Goal: Task Accomplishment & Management: Use online tool/utility

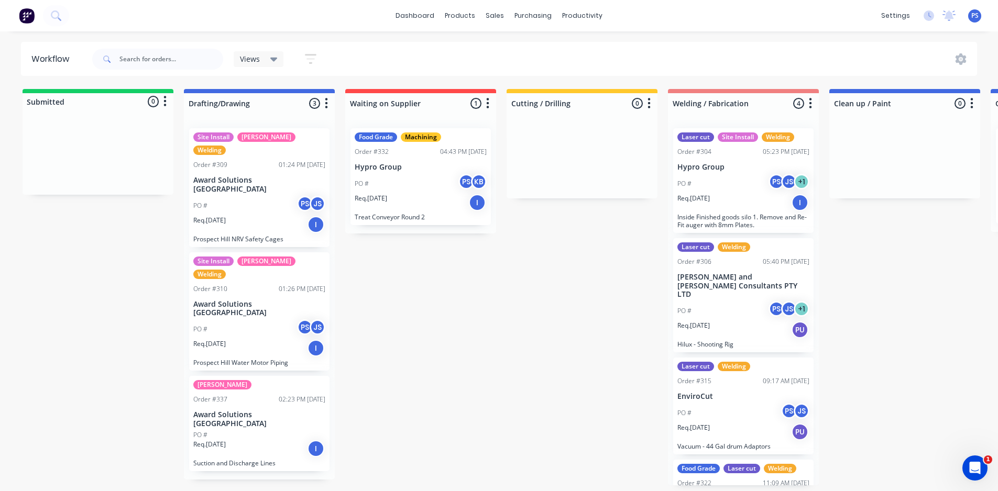
click at [433, 486] on div "Submitted 0 Status colour #13CE66 hex #13CE66 Save Cancel Summaries Total order…" at bounding box center [941, 287] width 1899 height 397
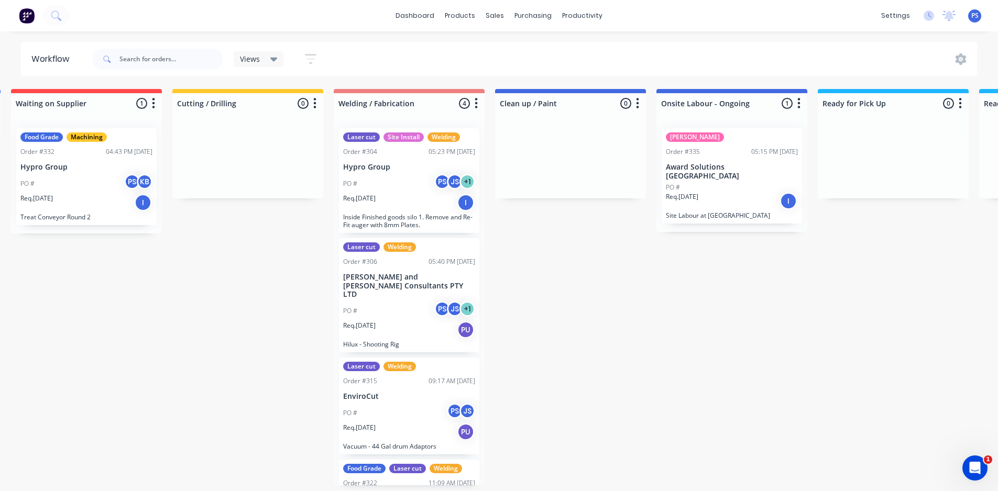
click at [434, 321] on div "Req. [DATE] PU" at bounding box center [409, 330] width 132 height 18
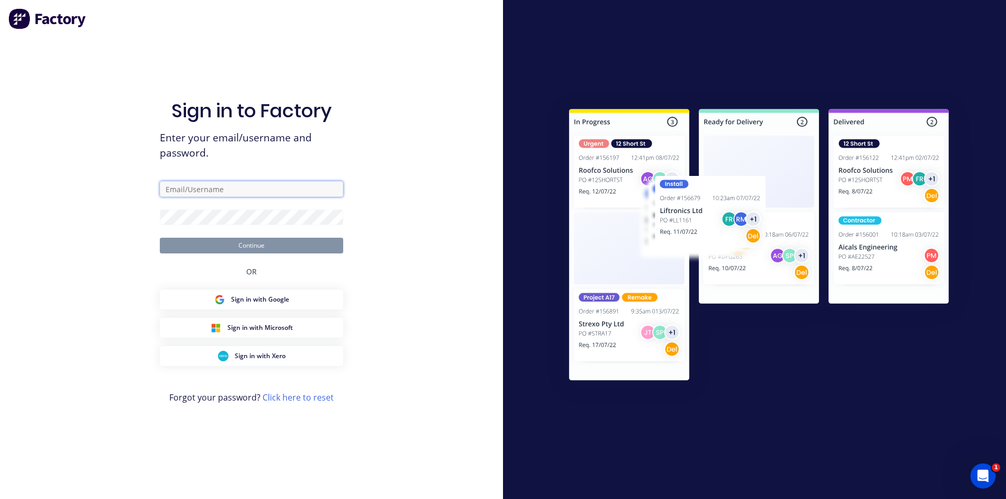
type input "[PERSON_NAME][EMAIL_ADDRESS][DOMAIN_NAME]"
click at [267, 253] on button "Continue" at bounding box center [251, 246] width 183 height 16
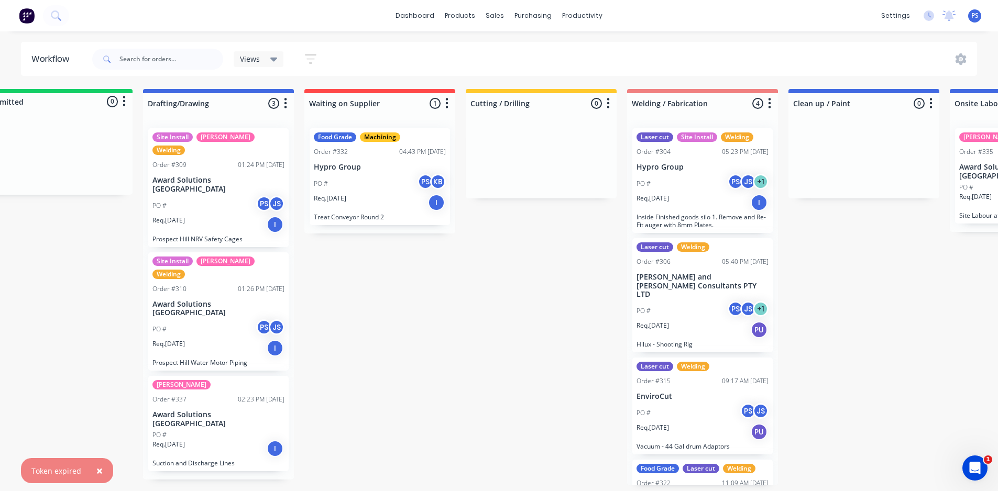
scroll to position [0, 137]
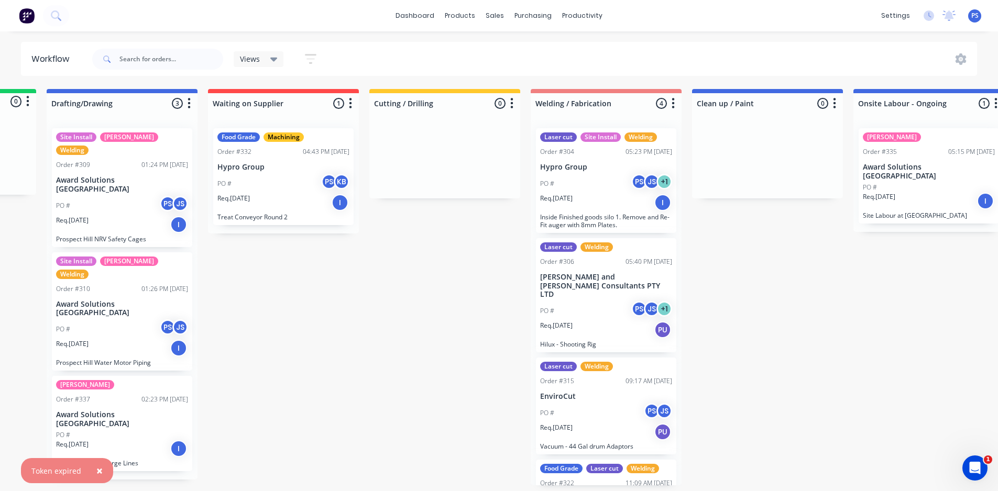
click at [600, 321] on div "Req. [DATE] PU" at bounding box center [606, 330] width 132 height 18
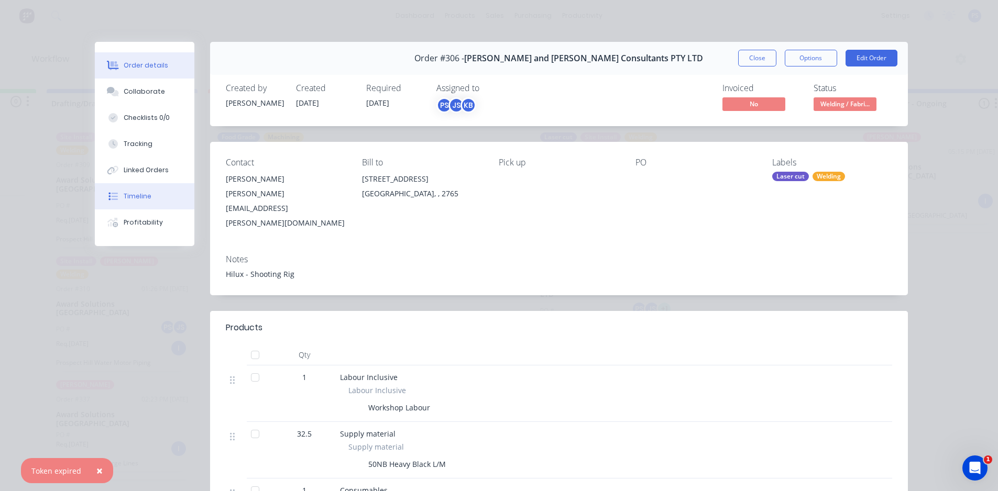
click at [157, 187] on button "Timeline" at bounding box center [145, 196] width 100 height 26
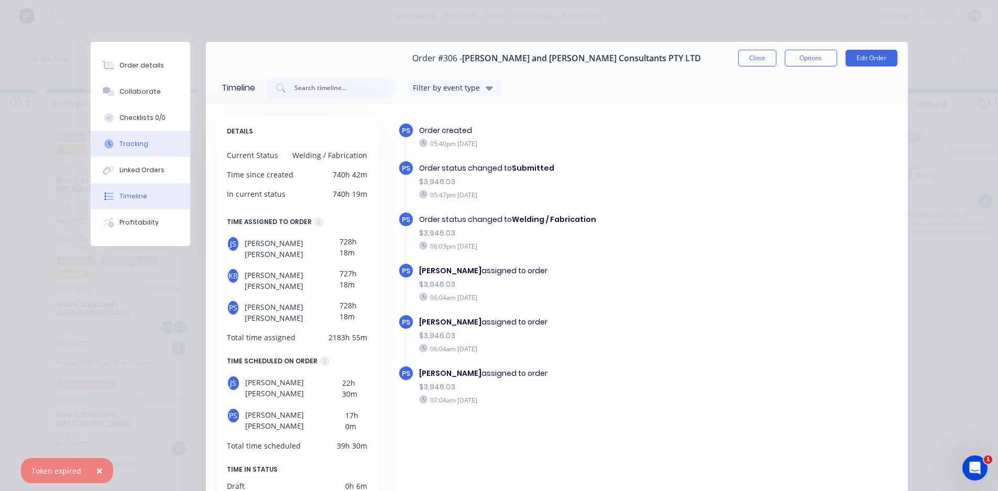
click at [154, 138] on button "Tracking" at bounding box center [141, 144] width 100 height 26
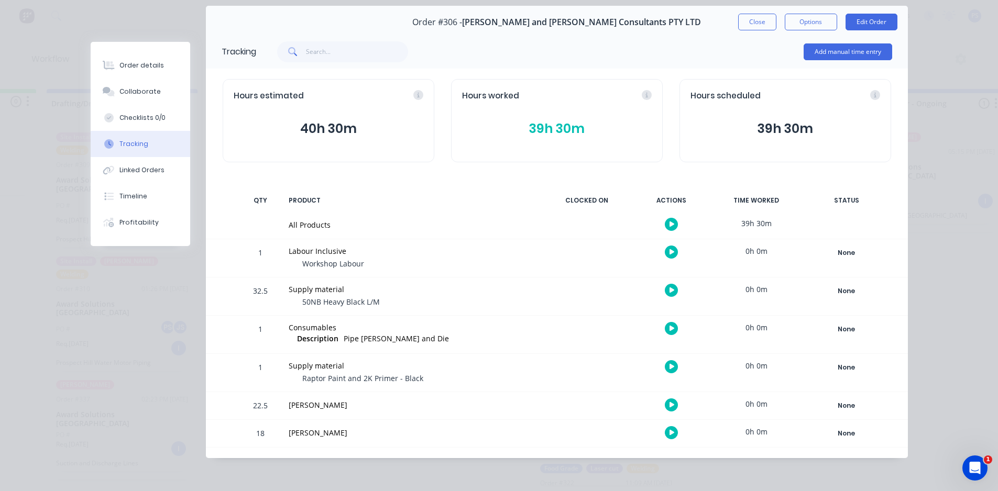
scroll to position [0, 0]
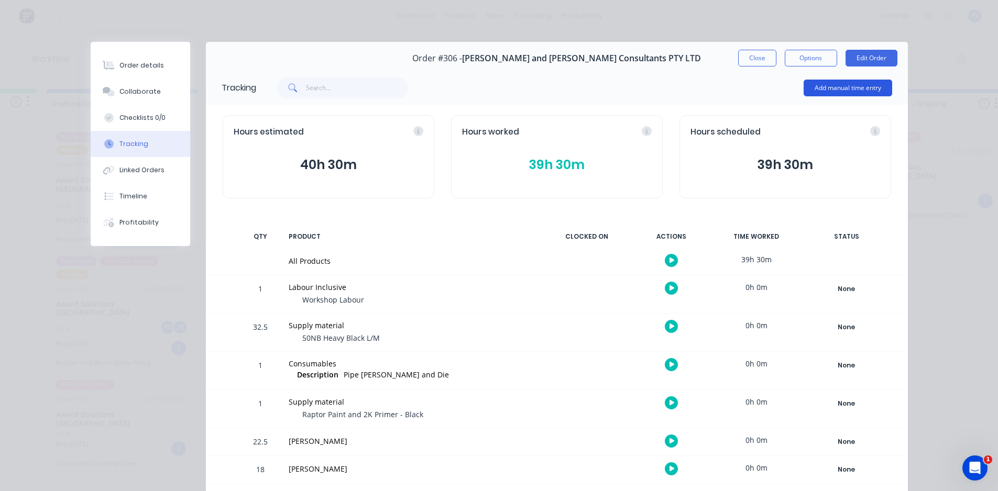
click at [804, 84] on button "Add manual time entry" at bounding box center [848, 88] width 89 height 17
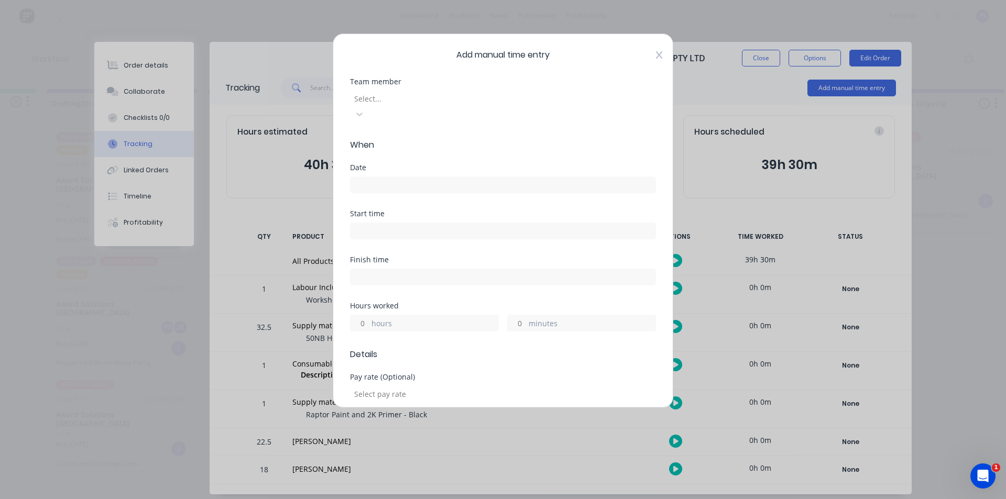
click at [648, 52] on div "Add manual time entry Team member Select... When Date Start time Finish time Ho…" at bounding box center [503, 221] width 341 height 375
click at [655, 52] on div "Add manual time entry Team member Select... When Date Start time Finish time Ho…" at bounding box center [503, 221] width 341 height 375
click at [655, 54] on div "Add manual time entry Team member Select... When Date Start time Finish time Ho…" at bounding box center [503, 221] width 341 height 375
click at [655, 56] on div "Add manual time entry Team member Select... When Date Start time Finish time Ho…" at bounding box center [503, 221] width 341 height 375
click at [656, 56] on icon at bounding box center [659, 55] width 6 height 8
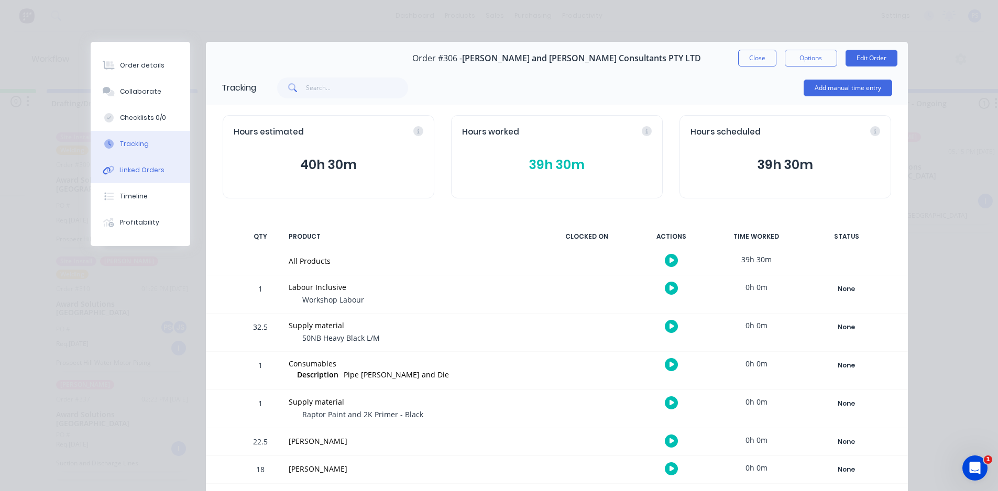
click at [117, 182] on button "Linked Orders" at bounding box center [141, 170] width 100 height 26
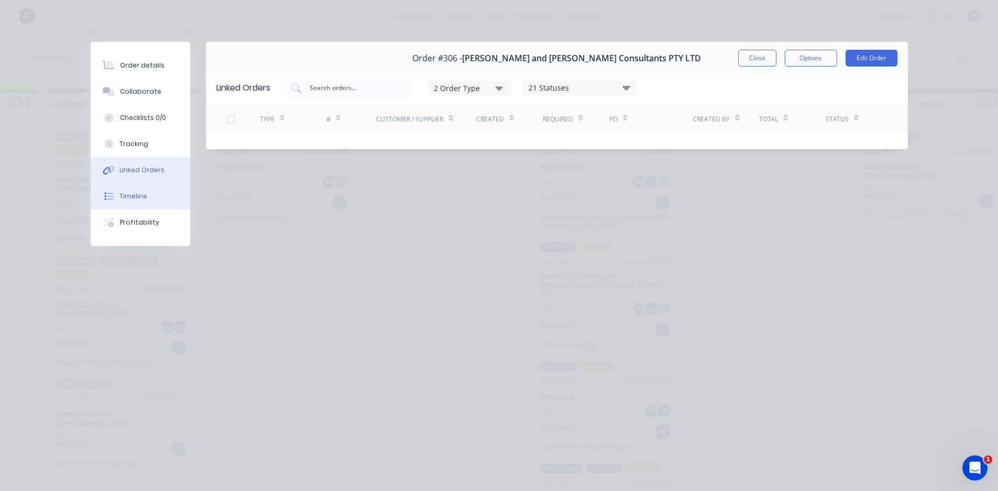
click at [119, 192] on button "Timeline" at bounding box center [141, 196] width 100 height 26
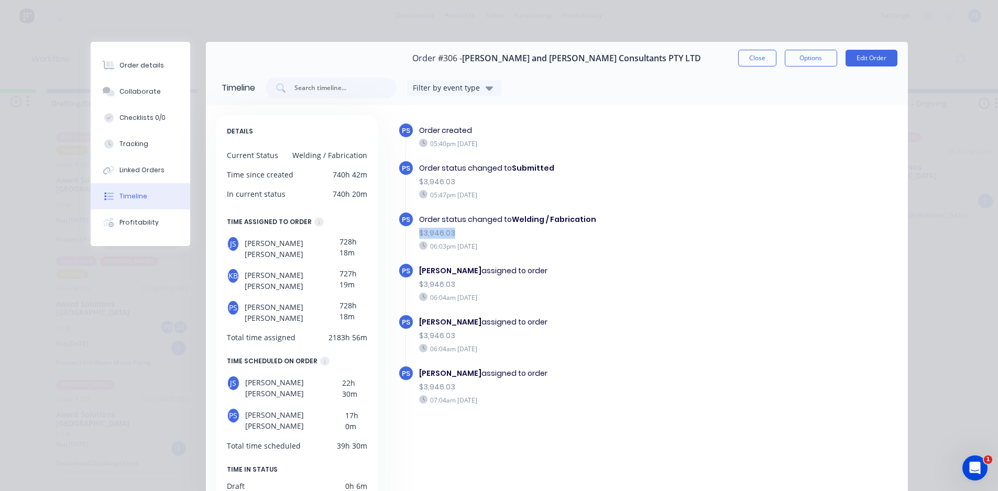
drag, startPoint x: 435, startPoint y: 233, endPoint x: 493, endPoint y: 231, distance: 57.7
click at [493, 231] on div "PS Order status changed to Welding / Fabrication $3,946.03 06:03pm [DATE]" at bounding box center [575, 237] width 354 height 51
click at [493, 231] on div "$3,946.03" at bounding box center [573, 233] width 308 height 11
click at [127, 221] on div "Profitability" at bounding box center [138, 222] width 39 height 9
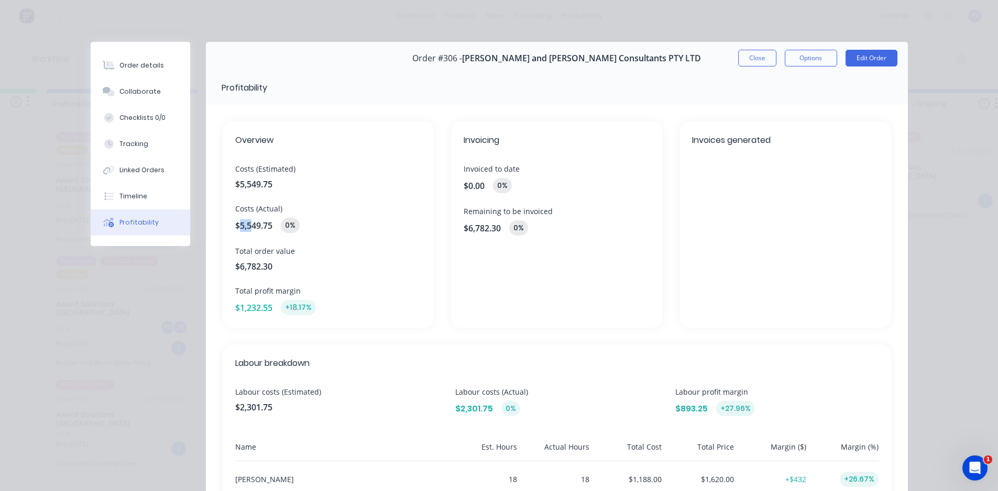
drag, startPoint x: 235, startPoint y: 225, endPoint x: 246, endPoint y: 267, distance: 43.5
click at [247, 230] on span "$5,549.75" at bounding box center [253, 226] width 37 height 13
drag, startPoint x: 227, startPoint y: 309, endPoint x: 271, endPoint y: 303, distance: 44.3
click at [271, 303] on div "Overview Costs (Estimated) $5,549.75 Costs (Actual) $5,549.75 0% Total order va…" at bounding box center [329, 225] width 212 height 206
click at [271, 303] on div "$1,232.55 +18.17%" at bounding box center [328, 307] width 187 height 15
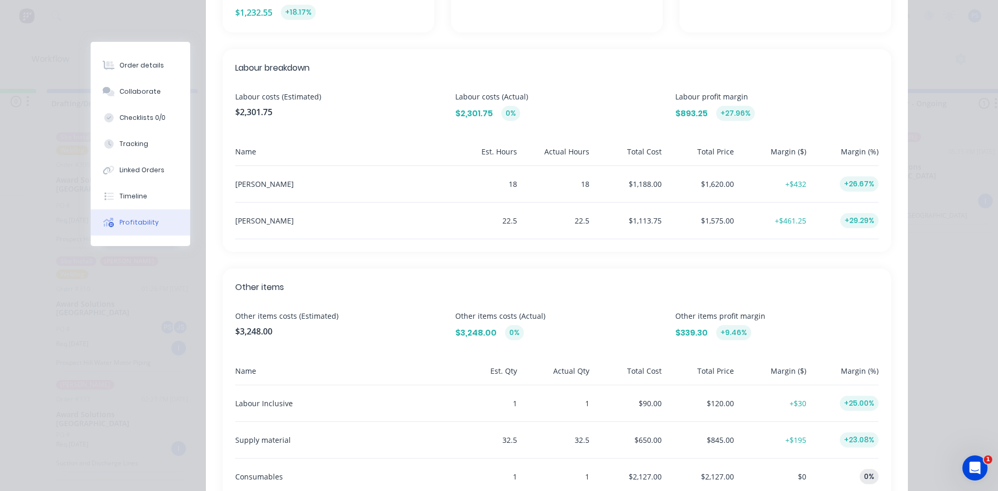
scroll to position [314, 0]
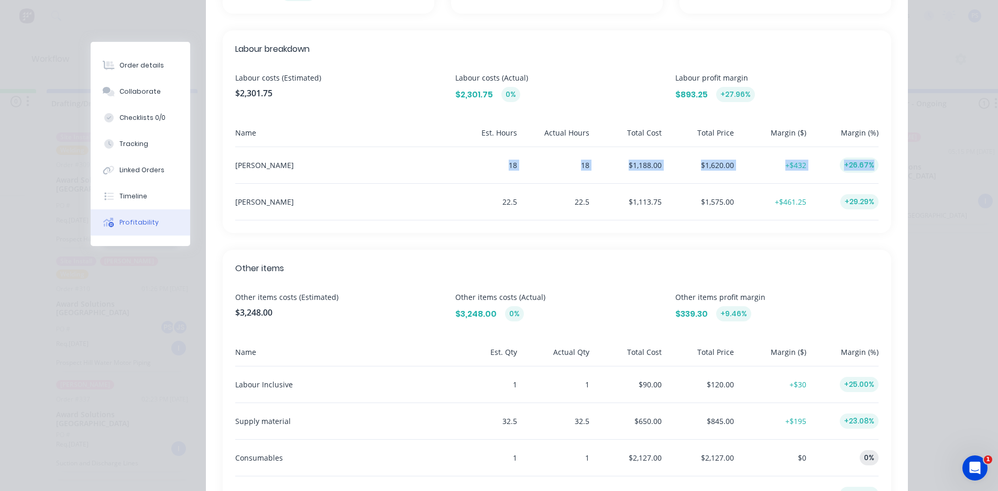
drag, startPoint x: 568, startPoint y: 166, endPoint x: 872, endPoint y: 157, distance: 304.5
click at [872, 157] on div "[PERSON_NAME] 18 18 $1,188.00 $1,620.00 +$432 +26.67%" at bounding box center [556, 165] width 643 height 37
click at [872, 157] on div "+26.67%" at bounding box center [845, 165] width 68 height 36
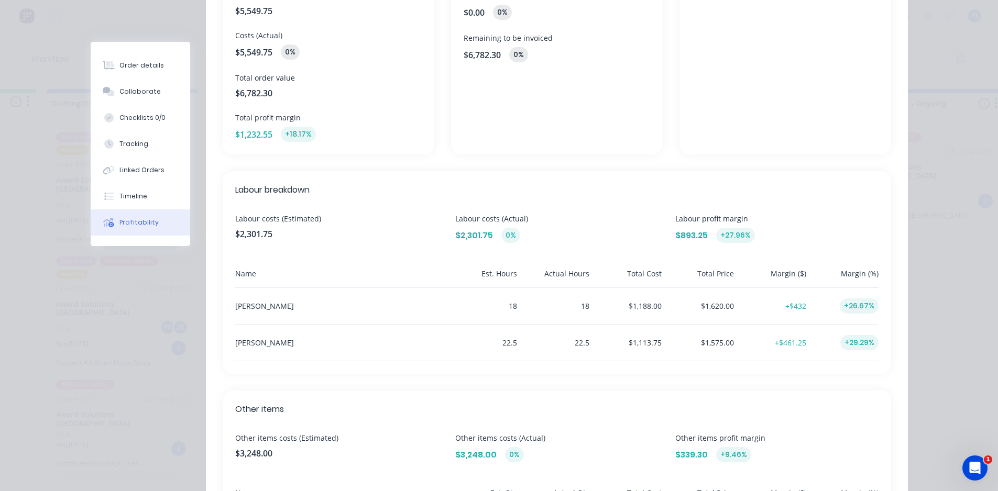
scroll to position [0, 0]
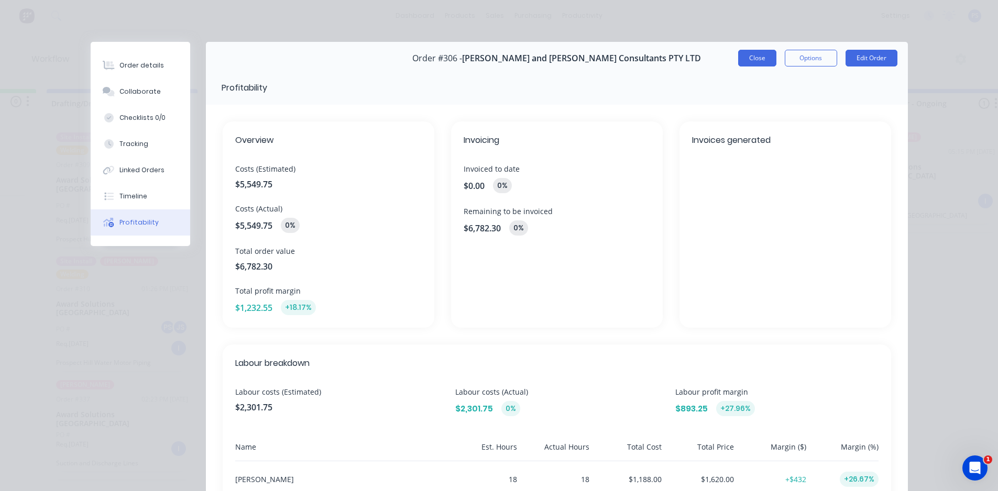
click at [744, 65] on button "Close" at bounding box center [757, 58] width 38 height 17
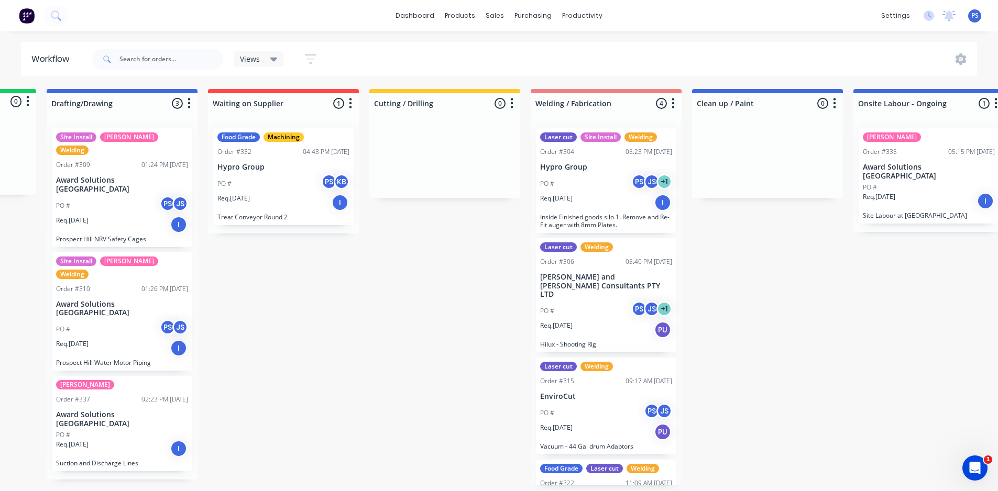
click at [580, 321] on div "Req. [DATE] PU" at bounding box center [606, 330] width 132 height 18
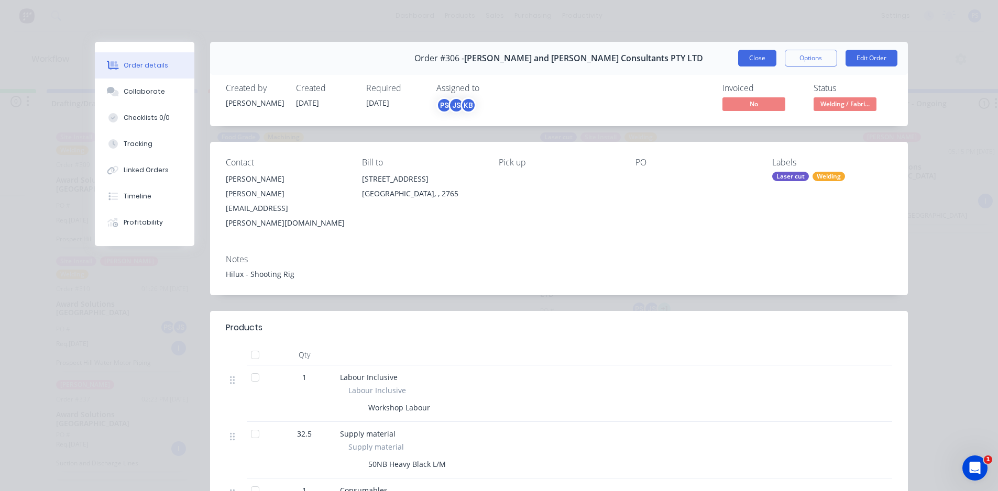
drag, startPoint x: 781, startPoint y: 44, endPoint x: 766, endPoint y: 53, distance: 17.4
click at [779, 45] on div "Order #306 - [PERSON_NAME] and [PERSON_NAME] Consultants PTY LTD Close Options …" at bounding box center [559, 58] width 698 height 33
click at [749, 63] on button "Close" at bounding box center [757, 58] width 38 height 17
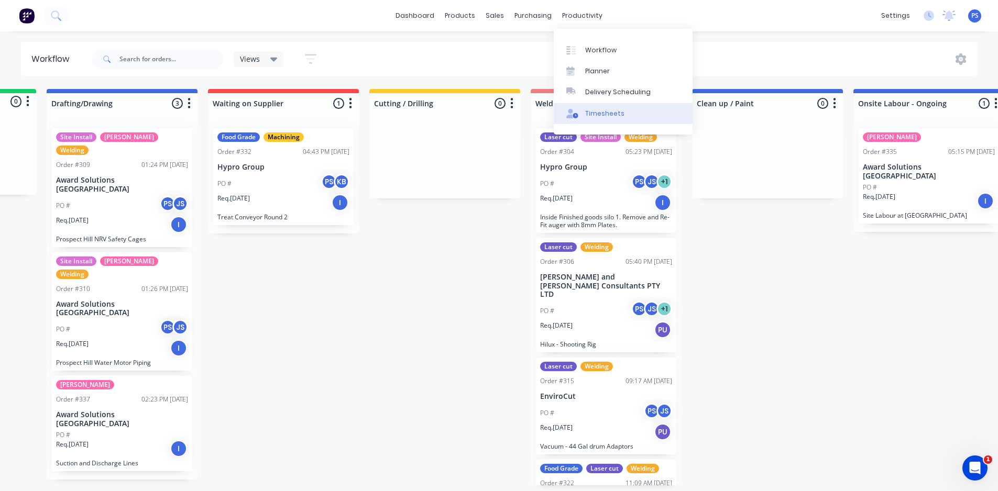
click at [596, 106] on link "Timesheets" at bounding box center [623, 113] width 139 height 21
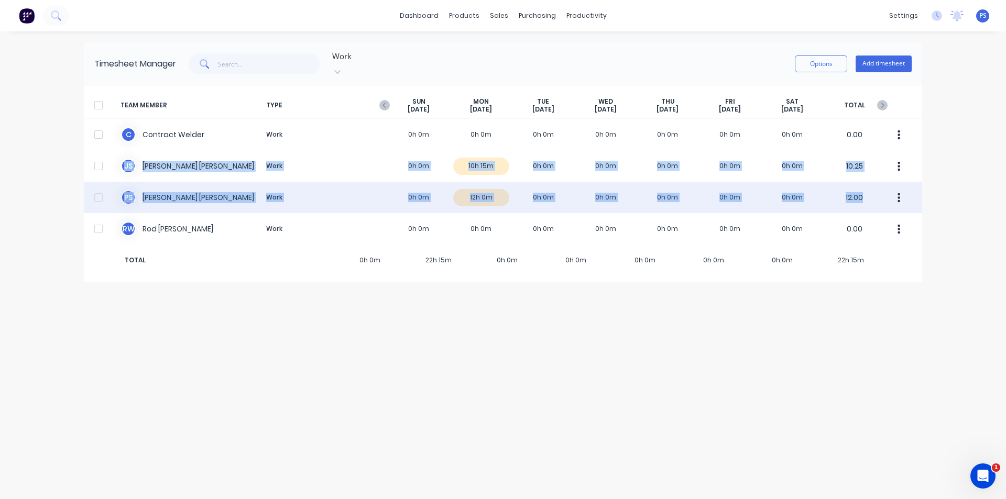
drag, startPoint x: 177, startPoint y: 220, endPoint x: 185, endPoint y: 188, distance: 33.0
click at [180, 158] on div "TEAM MEMBER TYPE [DATE] [DATE] [DATE] [DATE] [DATE] [DATE] [DATE] TOTAL C [DEMO…" at bounding box center [503, 184] width 838 height 196
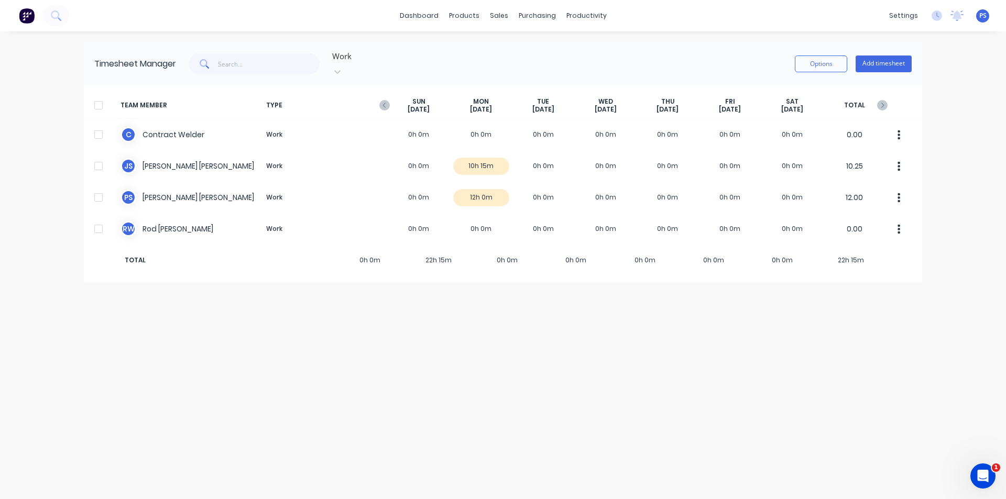
click at [205, 287] on div "Timesheet Manager Work Options Add timesheet TEAM MEMBER TYPE [DATE] [DATE] [DA…" at bounding box center [503, 265] width 838 height 447
drag, startPoint x: 532, startPoint y: 93, endPoint x: 556, endPoint y: 96, distance: 24.3
click at [556, 97] on div "[DATE]" at bounding box center [543, 105] width 62 height 16
click at [554, 105] on span "[DATE]" at bounding box center [543, 109] width 22 height 8
drag, startPoint x: 540, startPoint y: 88, endPoint x: 559, endPoint y: 100, distance: 22.6
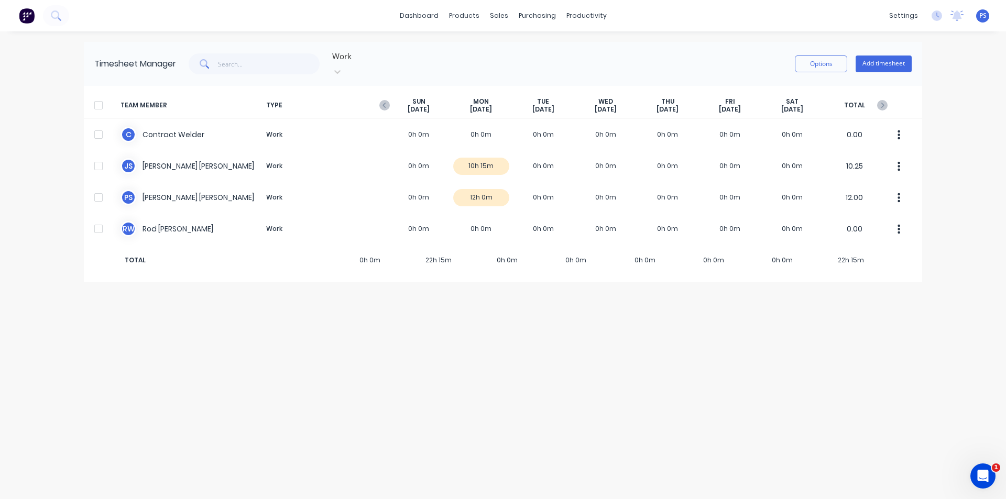
click at [559, 100] on div "[DATE]" at bounding box center [543, 105] width 62 height 16
drag, startPoint x: 558, startPoint y: 100, endPoint x: 540, endPoint y: 91, distance: 19.7
click at [540, 97] on div "[DATE]" at bounding box center [543, 105] width 62 height 16
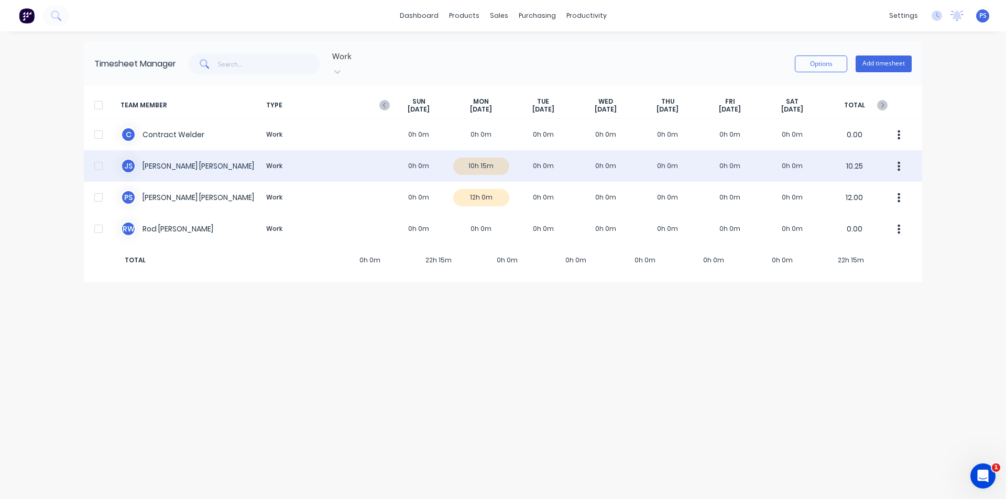
click at [520, 159] on div "J S [PERSON_NAME] Work 0h 0m 10h 15m 0h 0m 0h 0m 0h 0m 0h 0m 0h 0m 10.25" at bounding box center [503, 165] width 838 height 31
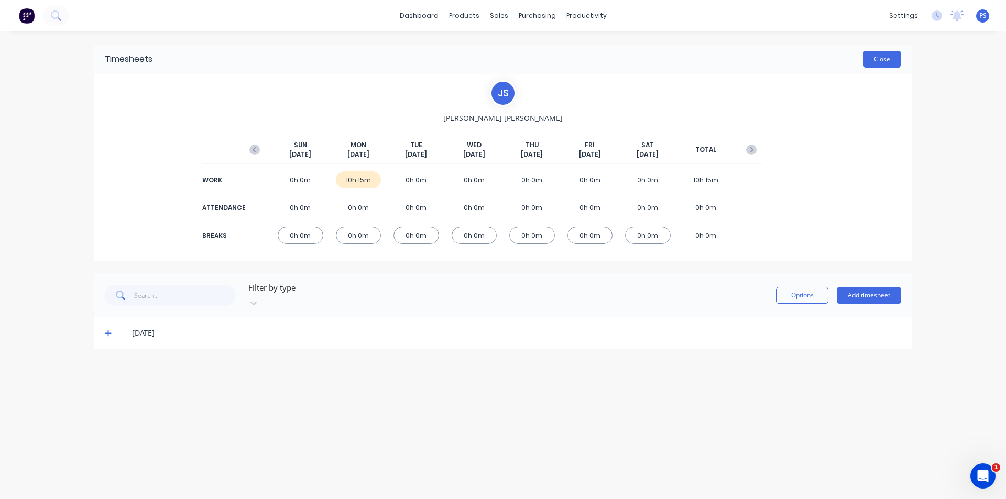
click at [869, 52] on button "Close" at bounding box center [882, 59] width 38 height 17
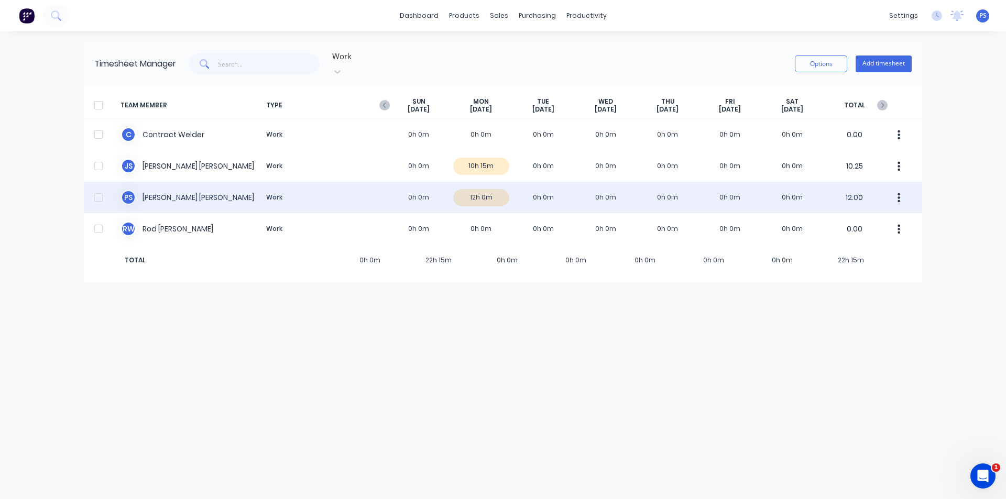
click at [519, 182] on div "P S [PERSON_NAME] Work 0h 0m 12h 0m 0h 0m 0h 0m 0h 0m 0h 0m 0h 0m 12.00" at bounding box center [503, 197] width 838 height 31
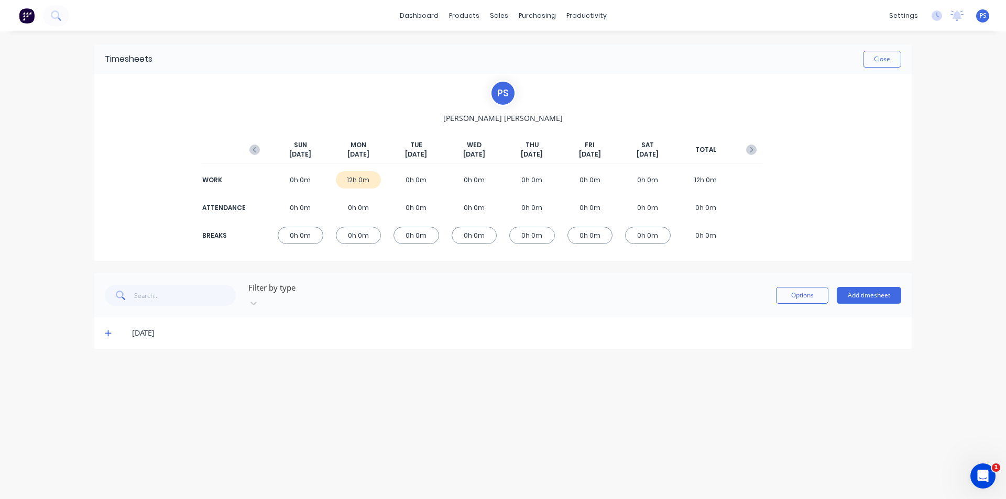
drag, startPoint x: 116, startPoint y: 319, endPoint x: 109, endPoint y: 320, distance: 7.5
click at [115, 327] on div "[DATE]" at bounding box center [508, 333] width 786 height 12
click at [109, 330] on icon at bounding box center [108, 333] width 7 height 7
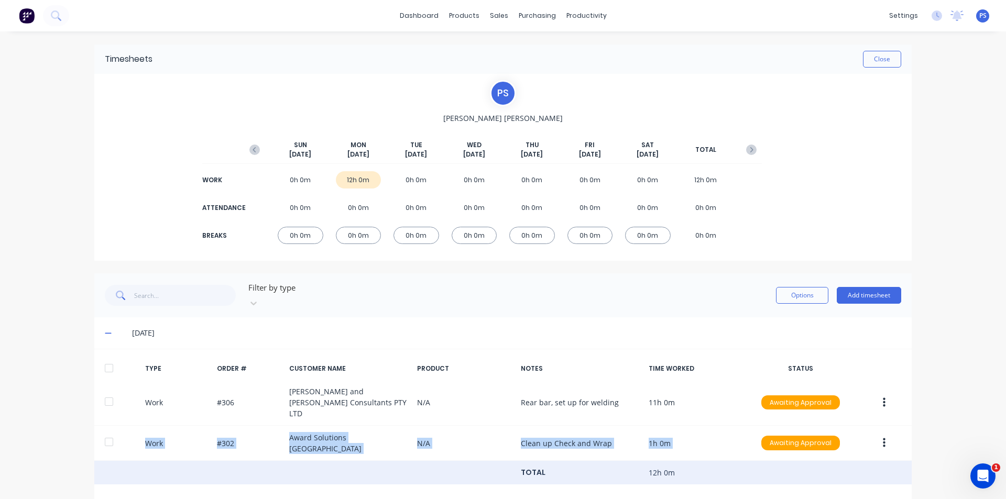
drag, startPoint x: 691, startPoint y: 416, endPoint x: 665, endPoint y: 454, distance: 46.4
click at [665, 454] on div "TYPE ORDER # CUSTOMER NAME PRODUCT NOTES TIME WORKED STATUS Work #306 [PERSON_N…" at bounding box center [502, 421] width 817 height 127
click at [665, 461] on div "TOTAL 12h 0m" at bounding box center [502, 473] width 817 height 24
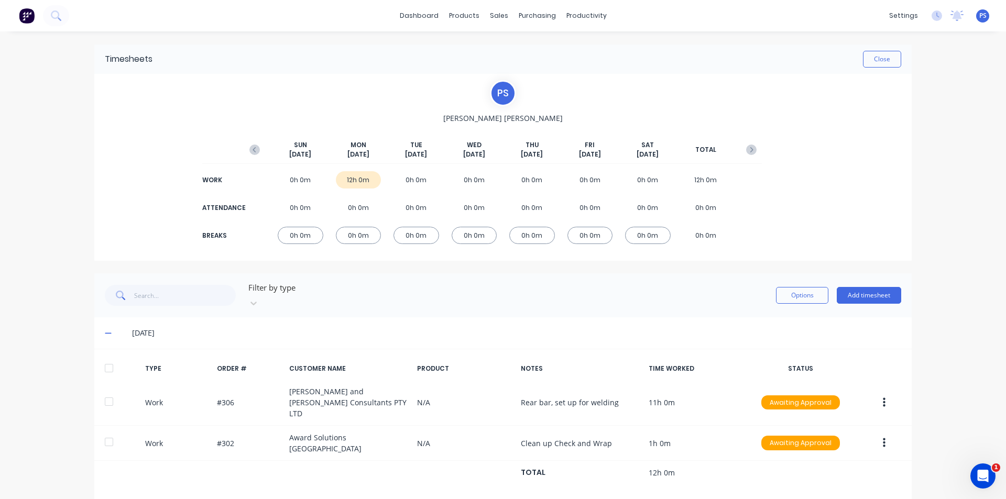
click at [641, 468] on div "TYPE ORDER # CUSTOMER NAME PRODUCT NOTES TIME WORKED STATUS Work #306 [PERSON_N…" at bounding box center [502, 426] width 817 height 136
click at [419, 184] on div "0h 0m" at bounding box center [417, 179] width 46 height 17
drag, startPoint x: 410, startPoint y: 178, endPoint x: 424, endPoint y: 178, distance: 14.1
click at [424, 178] on div "0h 0m" at bounding box center [417, 179] width 46 height 17
click at [860, 292] on button "Add timesheet" at bounding box center [869, 295] width 64 height 17
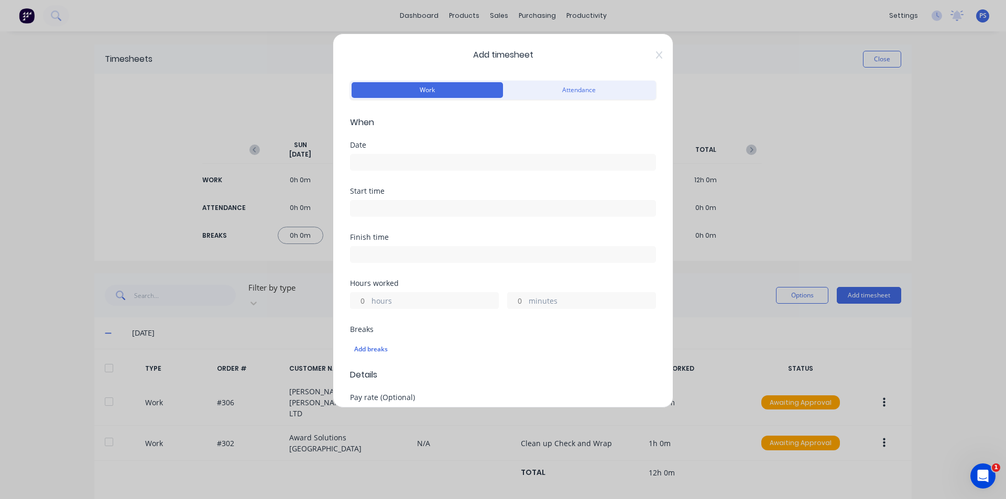
click at [532, 171] on div "Date" at bounding box center [503, 164] width 306 height 46
click at [532, 166] on input at bounding box center [503, 163] width 305 height 16
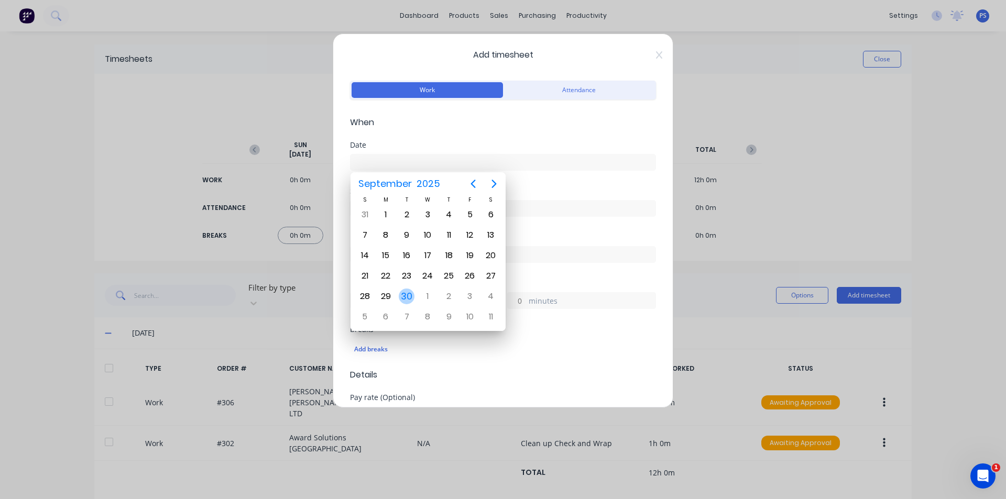
click at [399, 299] on div "30" at bounding box center [407, 297] width 16 height 16
type input "[DATE]"
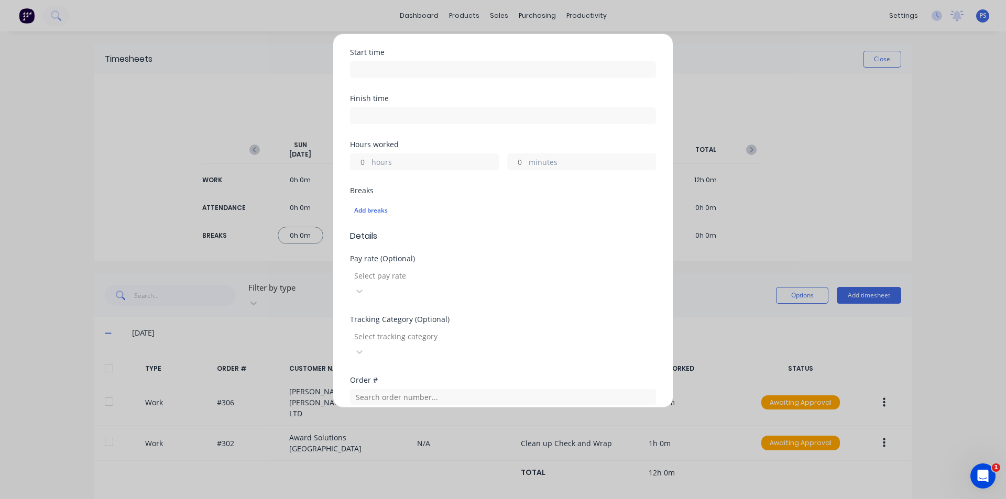
scroll to position [157, 0]
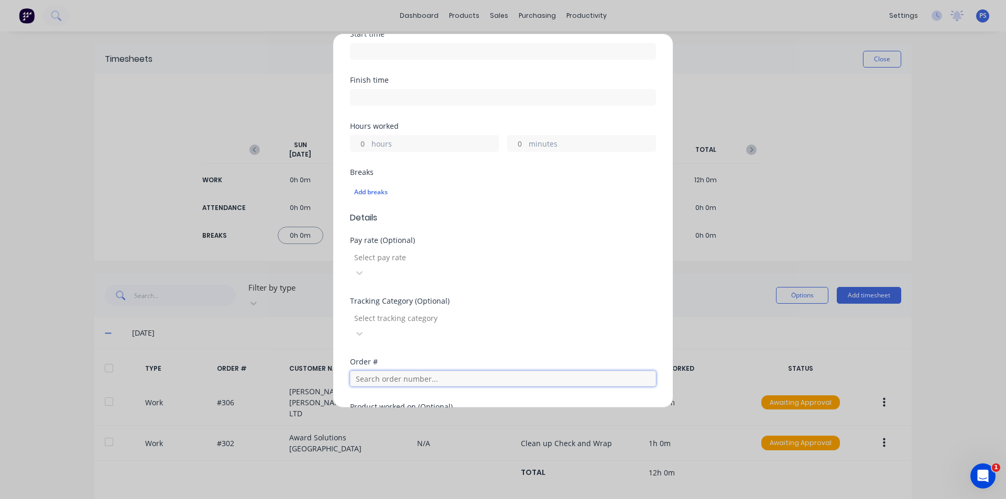
click at [395, 371] on input "text" at bounding box center [503, 379] width 306 height 16
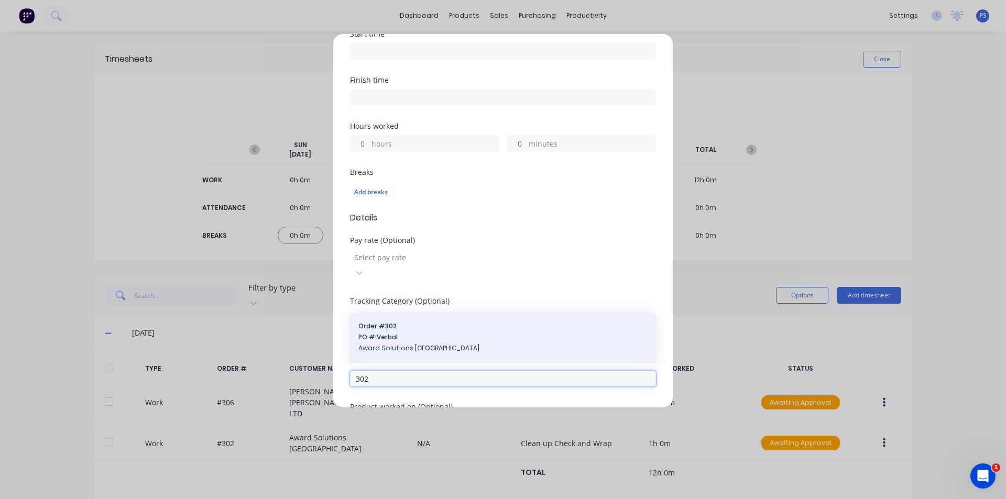
type input "302"
click at [422, 322] on div "Order # 302 PO #: Verbal Award Solutions [GEOGRAPHIC_DATA]" at bounding box center [502, 339] width 289 height 34
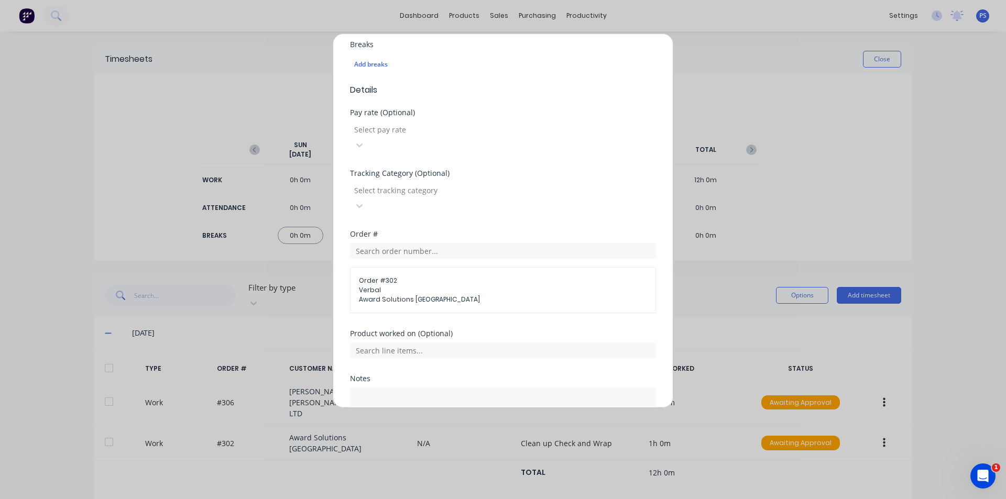
scroll to position [314, 0]
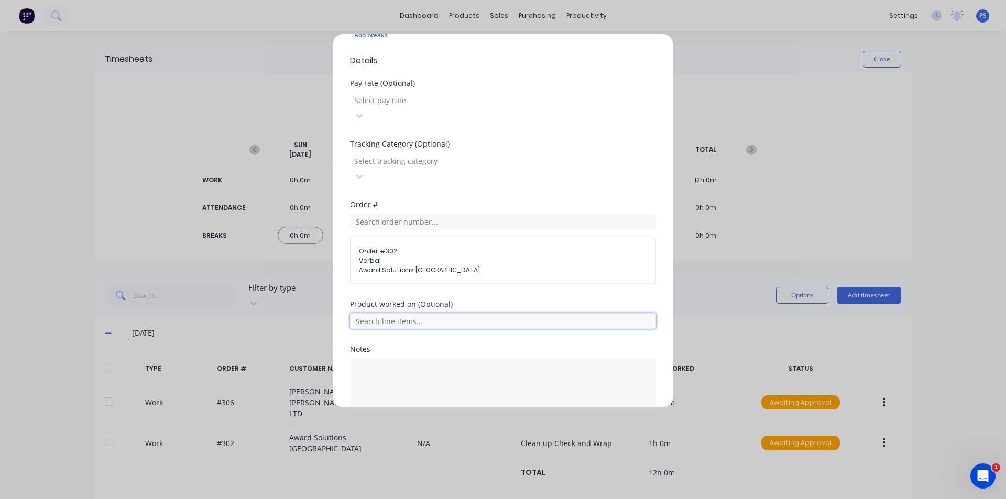
click at [425, 313] on input "text" at bounding box center [503, 321] width 306 height 16
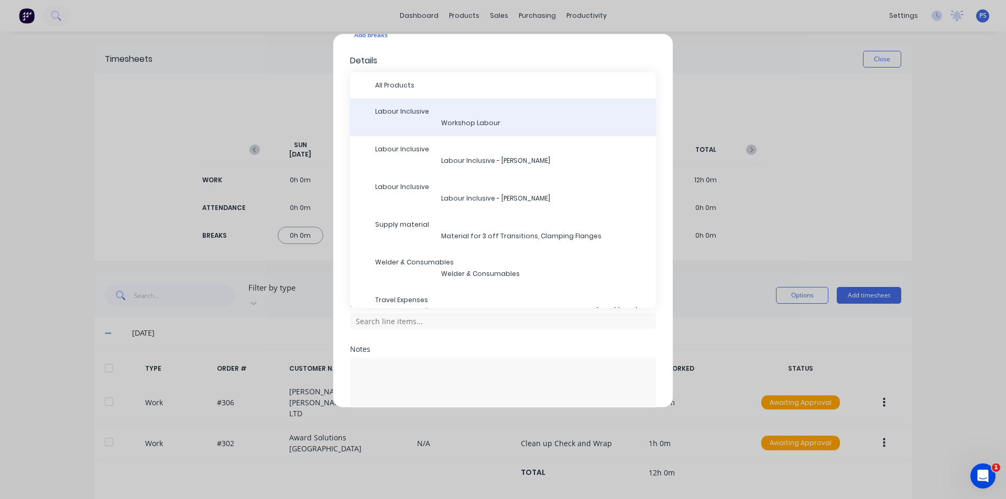
click at [502, 107] on span "Labour Inclusive" at bounding box center [511, 111] width 272 height 9
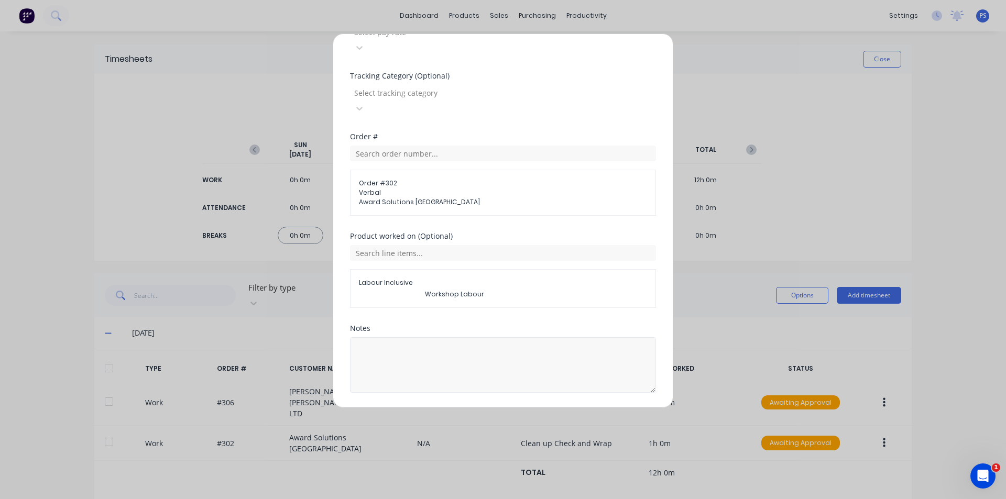
scroll to position [385, 0]
click at [417, 335] on textarea at bounding box center [503, 363] width 306 height 56
click at [538, 335] on textarea at bounding box center [503, 363] width 306 height 56
type textarea "R"
type textarea "C"
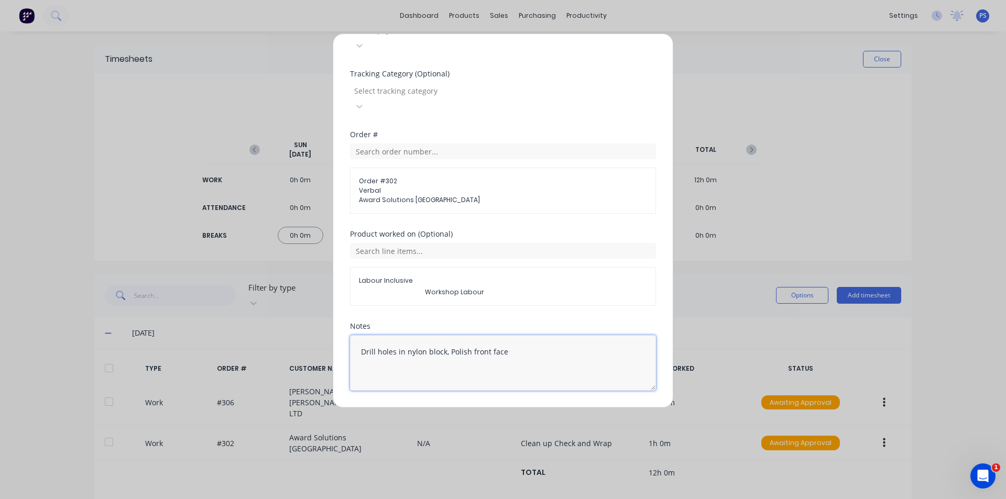
type textarea "Drill holes in nylon block, Polish front face"
click at [503, 408] on button "Add manual time entry" at bounding box center [478, 416] width 89 height 17
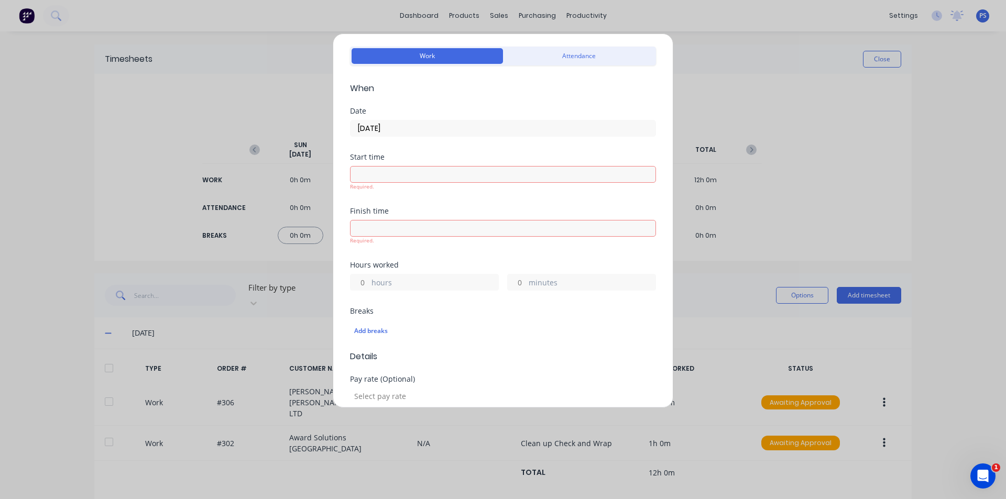
scroll to position [52, 0]
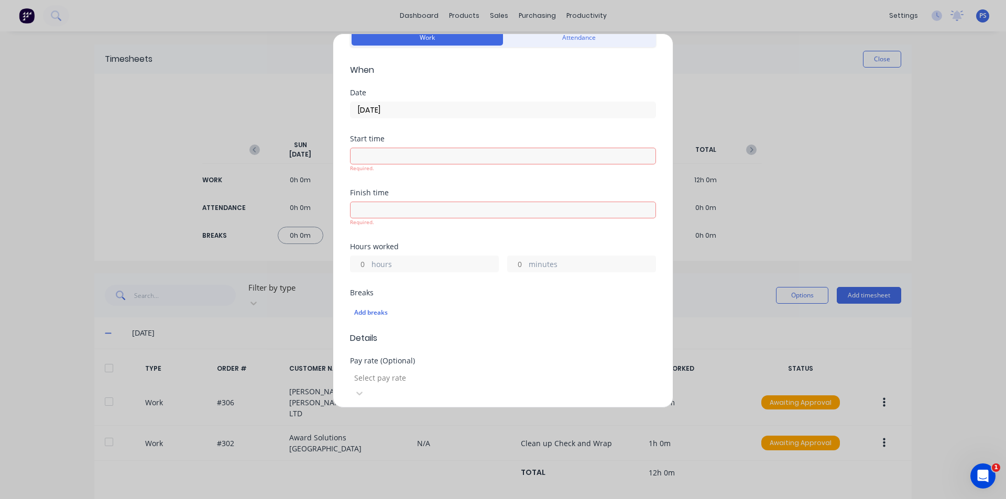
click at [368, 260] on input "hours" at bounding box center [360, 264] width 18 height 16
type input "1"
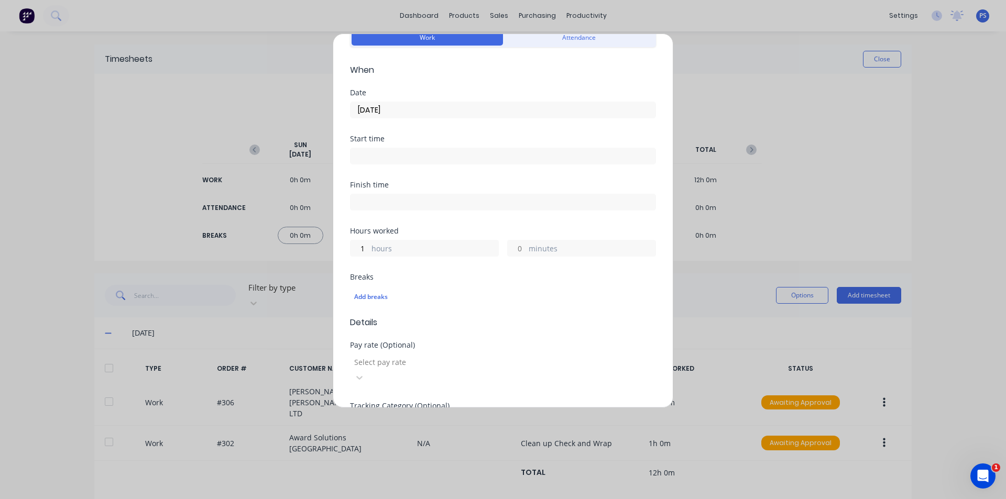
click at [517, 259] on div "Hours worked 1 hours minutes" at bounding box center [503, 250] width 306 height 46
type input "30"
click at [487, 293] on div "Add breaks" at bounding box center [503, 297] width 298 height 14
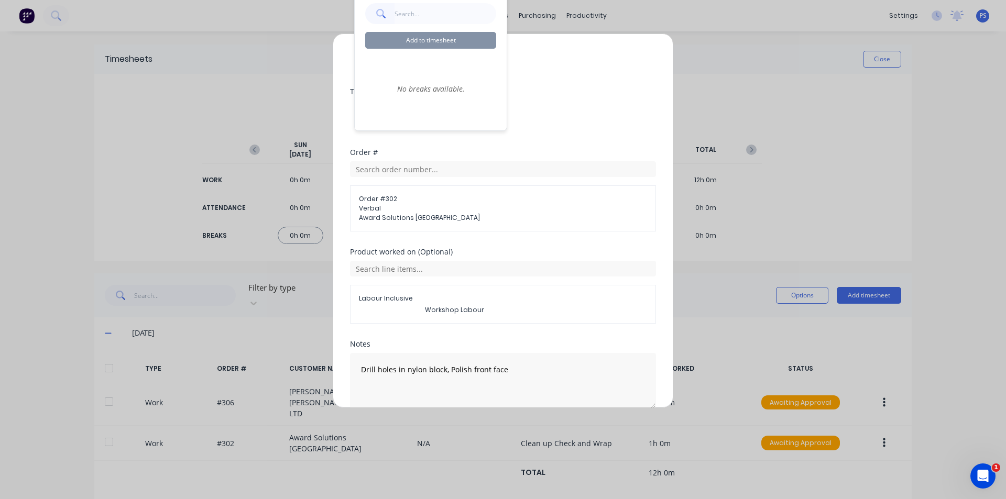
scroll to position [385, 0]
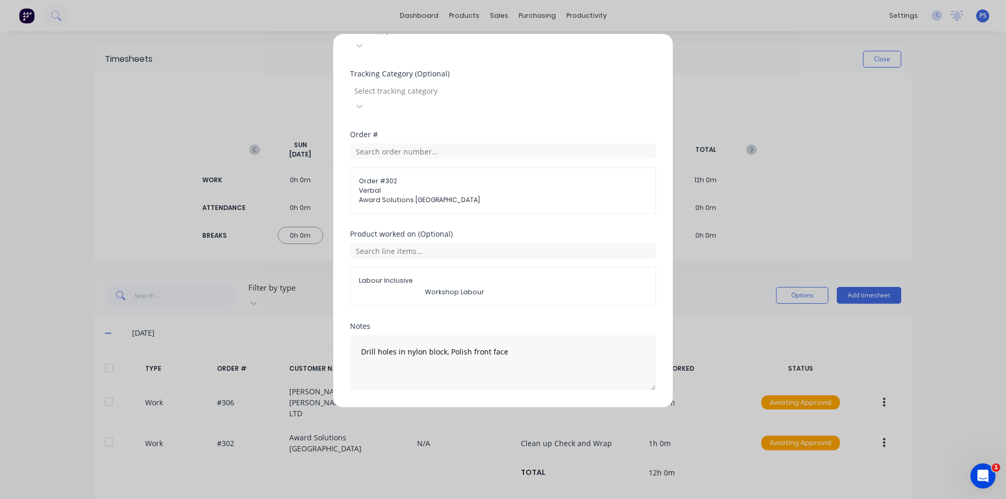
click at [465, 408] on button "Add manual time entry" at bounding box center [478, 416] width 89 height 17
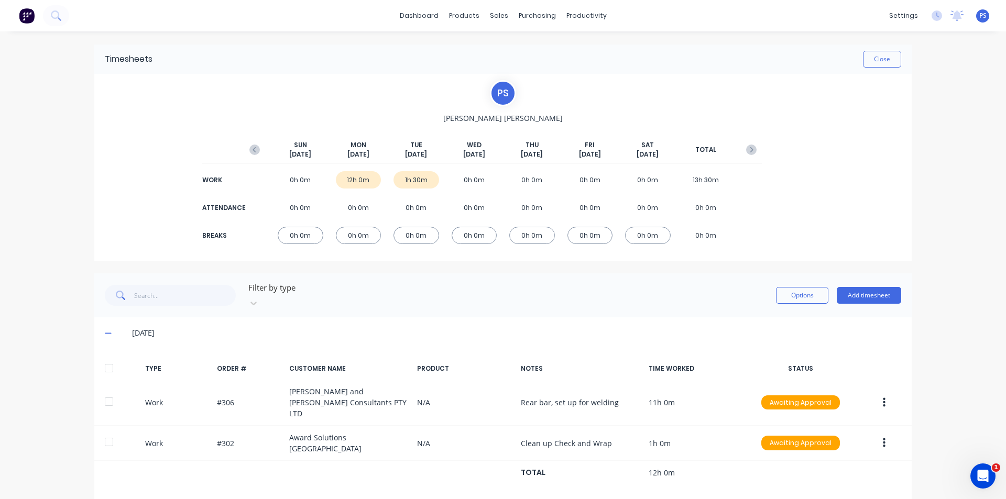
drag, startPoint x: 559, startPoint y: 331, endPoint x: 911, endPoint y: 431, distance: 365.9
click at [911, 431] on div "Timesheets Close P S [PERSON_NAME] [DATE] [DATE] [DATE] [DATE] [DATE] [DATE] [D…" at bounding box center [503, 342] width 838 height 622
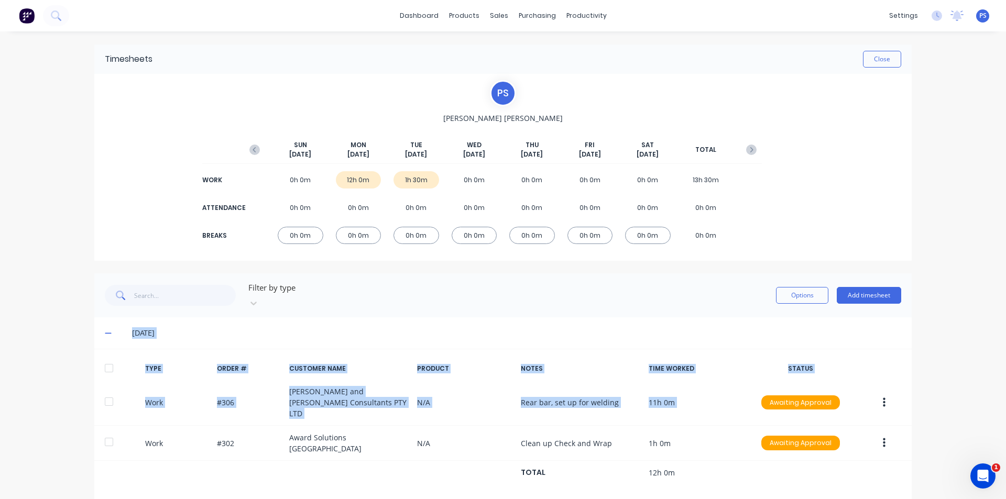
drag, startPoint x: 574, startPoint y: 396, endPoint x: 80, endPoint y: 328, distance: 499.2
click at [84, 328] on div "Timesheets Close P S [PERSON_NAME] [DATE] [DATE] [DATE] [DATE] [DATE] [DATE] [D…" at bounding box center [503, 342] width 838 height 622
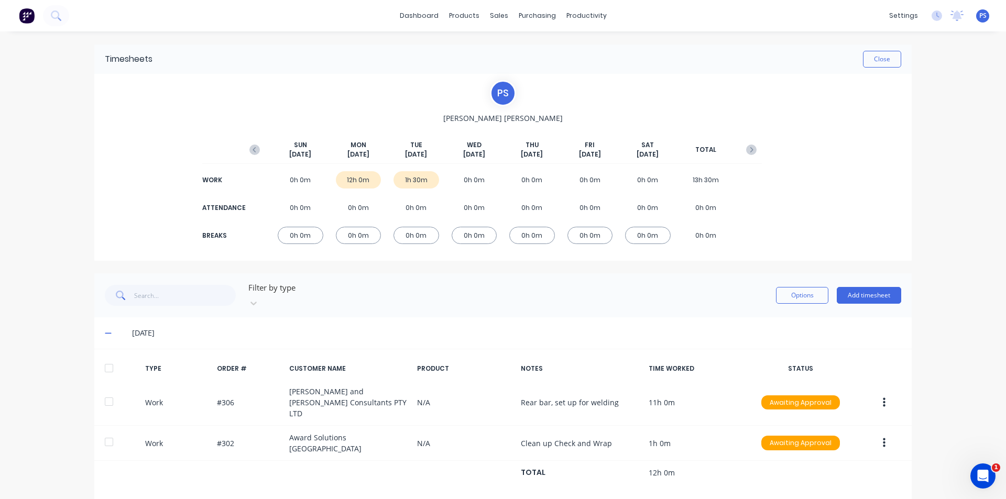
click at [84, 328] on div "Timesheets Close P S [PERSON_NAME] [DATE] [DATE] [DATE] [DATE] [DATE] [DATE] [D…" at bounding box center [503, 342] width 838 height 622
click at [107, 330] on icon at bounding box center [108, 333] width 7 height 7
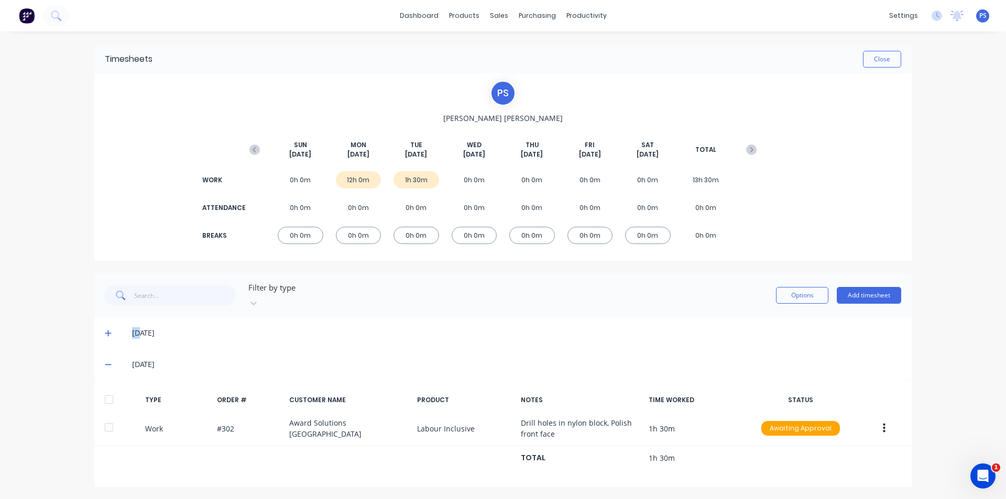
click at [107, 331] on icon at bounding box center [108, 334] width 6 height 6
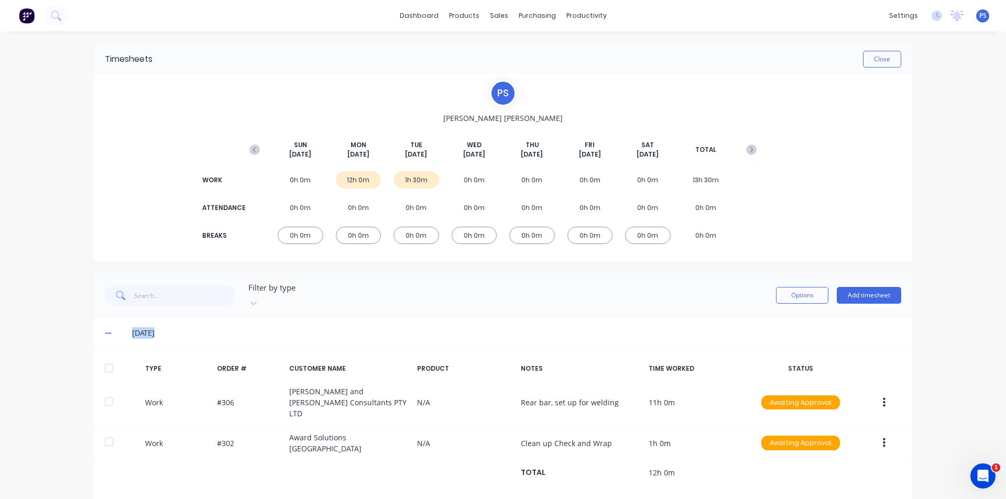
click at [107, 330] on icon at bounding box center [108, 333] width 7 height 7
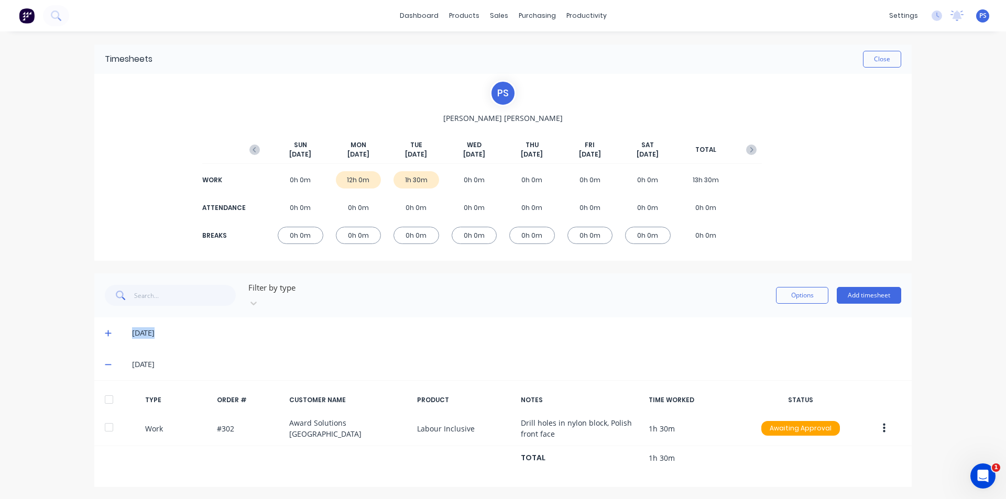
click at [109, 329] on div "[DATE]" at bounding box center [502, 333] width 817 height 31
